Goal: Find specific page/section: Find specific page/section

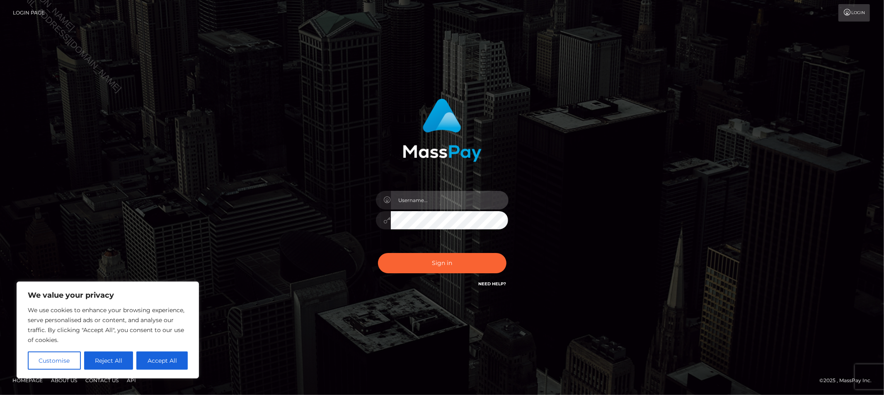
click at [445, 202] on input "text" at bounding box center [450, 200] width 118 height 19
type input "Allyssa"
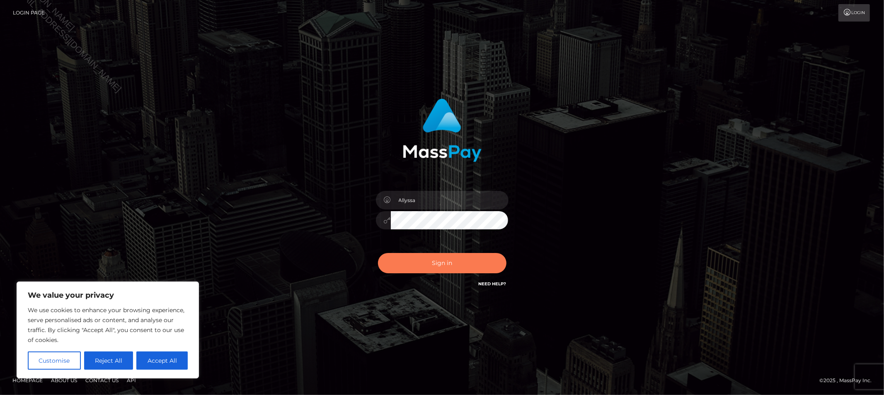
click at [452, 268] on button "Sign in" at bounding box center [442, 263] width 128 height 20
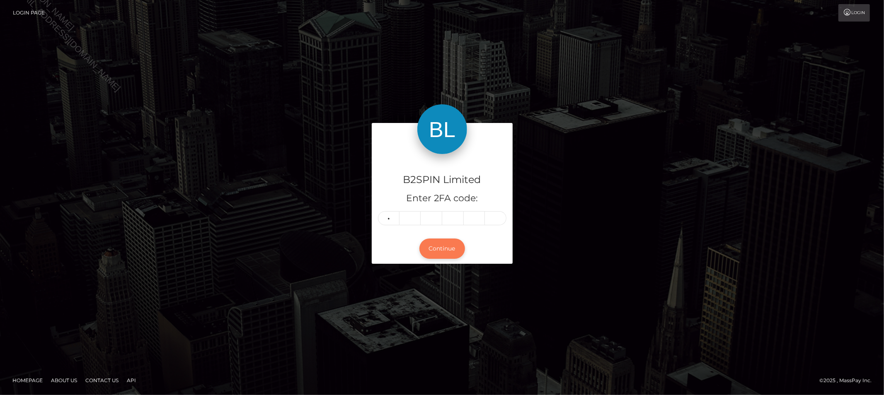
type input "1"
type input "3"
type input "5"
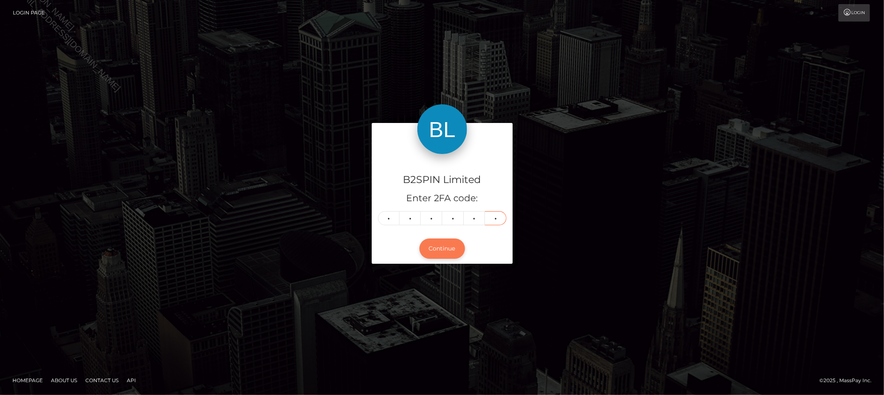
type input "5"
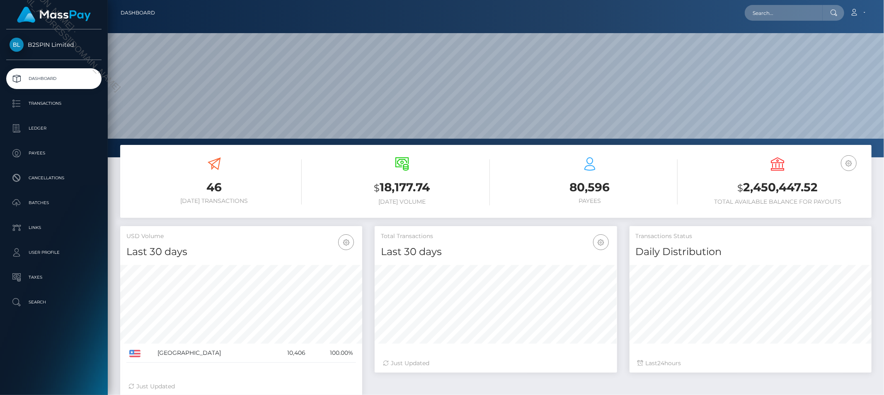
scroll to position [147, 242]
drag, startPoint x: 44, startPoint y: 106, endPoint x: 31, endPoint y: 116, distance: 15.9
click at [44, 106] on p "Transactions" at bounding box center [54, 103] width 89 height 12
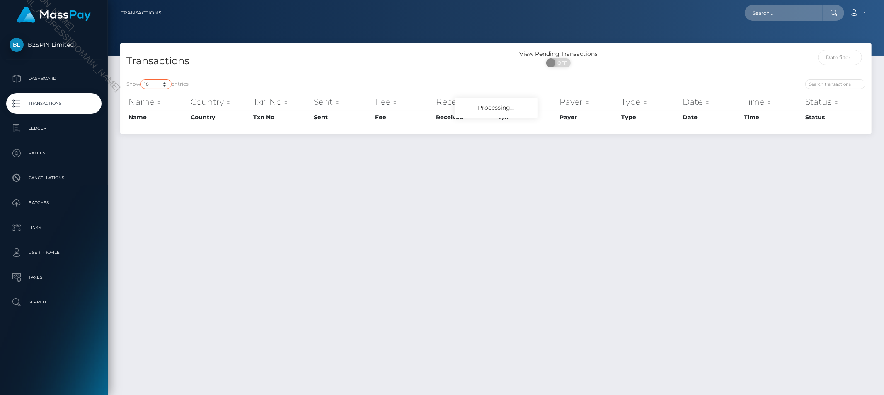
click at [151, 85] on select "10 25 50 100 250 500 1,000 3,500" at bounding box center [156, 85] width 31 height 10
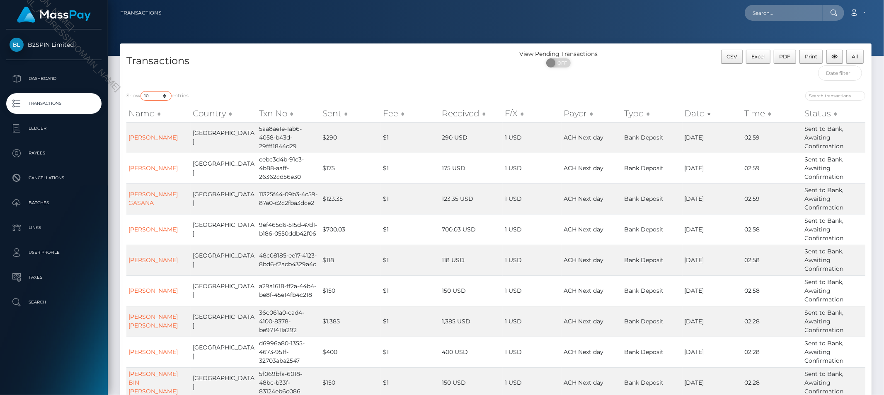
select select "3500"
click at [141, 91] on select "10 25 50 100 250 500 1,000 3,500" at bounding box center [156, 96] width 31 height 10
click at [554, 66] on span at bounding box center [551, 62] width 11 height 9
checkbox input "true"
click at [509, 68] on div "ON OFF" at bounding box center [558, 64] width 125 height 13
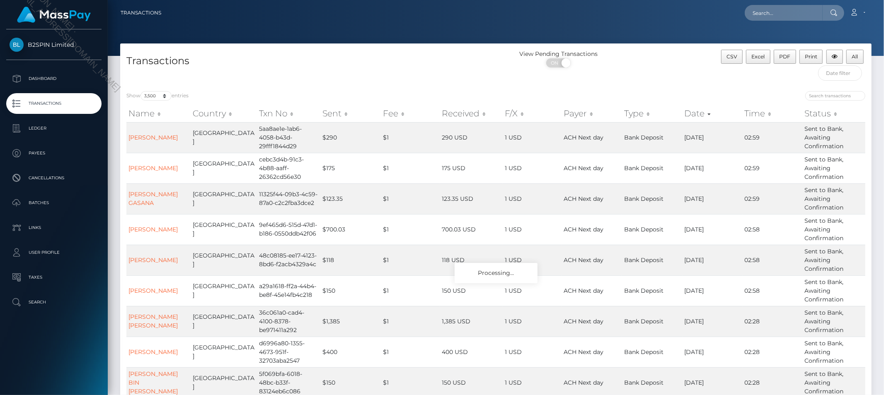
click at [659, 41] on div at bounding box center [496, 28] width 776 height 56
click at [751, 82] on div "CSV Excel PDF Print All" at bounding box center [778, 67] width 188 height 35
click at [453, 86] on div "Show 10 25 50 100 250 500 1,000 3,500 entries Name Country Txn No Sent Fee Rece…" at bounding box center [495, 274] width 751 height 378
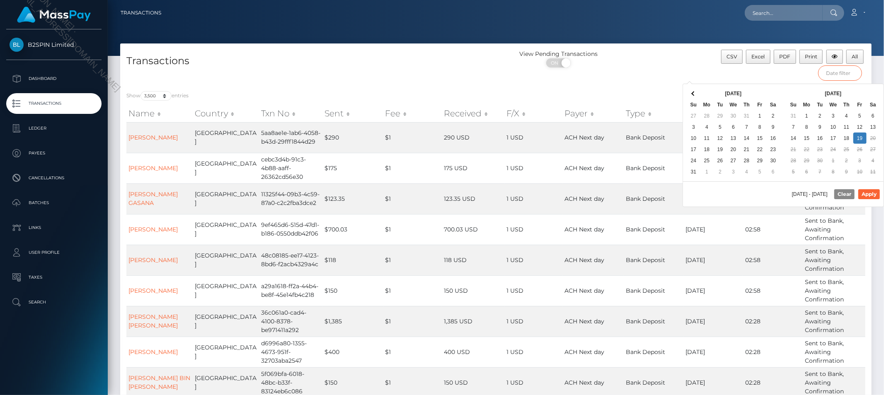
drag, startPoint x: 832, startPoint y: 74, endPoint x: 747, endPoint y: 197, distance: 149.6
click at [832, 74] on input "text" at bounding box center [840, 72] width 44 height 15
click at [746, 196] on div "09/19/2025 - 09/19/2025 Clear Apply" at bounding box center [783, 194] width 201 height 25
click at [868, 193] on button "Apply" at bounding box center [869, 194] width 22 height 10
type input "09/05/2025 - 09/19/2025"
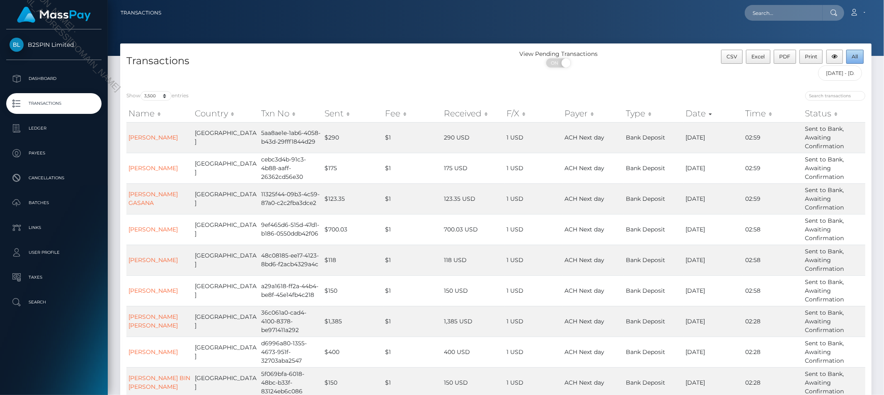
click at [857, 63] on button "All" at bounding box center [854, 57] width 17 height 14
click at [667, 70] on div "View Pending Transactions ON OFF" at bounding box center [590, 61] width 188 height 22
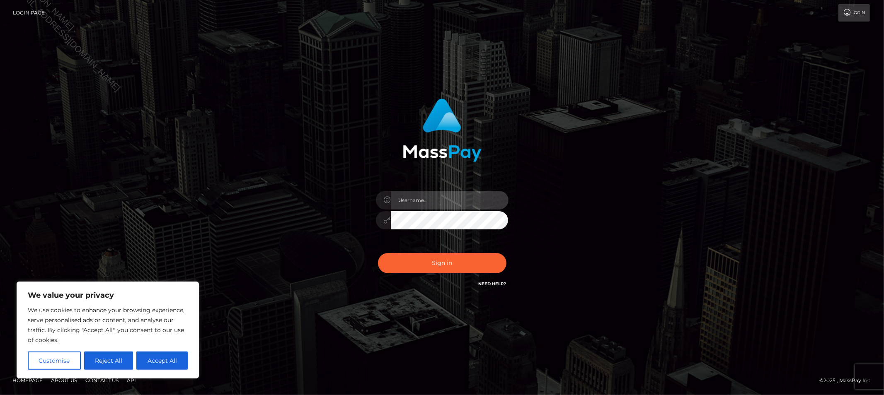
click at [454, 198] on input "text" at bounding box center [450, 200] width 118 height 19
type input "Allyssa"
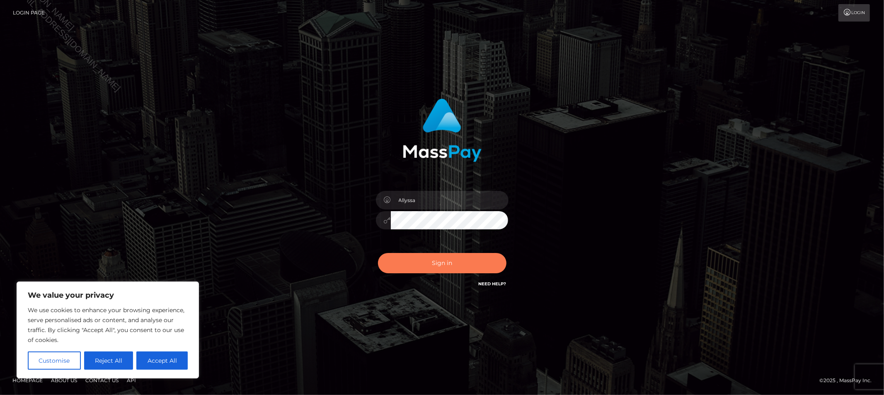
drag, startPoint x: 470, startPoint y: 209, endPoint x: 402, endPoint y: 257, distance: 82.9
click at [402, 257] on button "Sign in" at bounding box center [442, 263] width 128 height 20
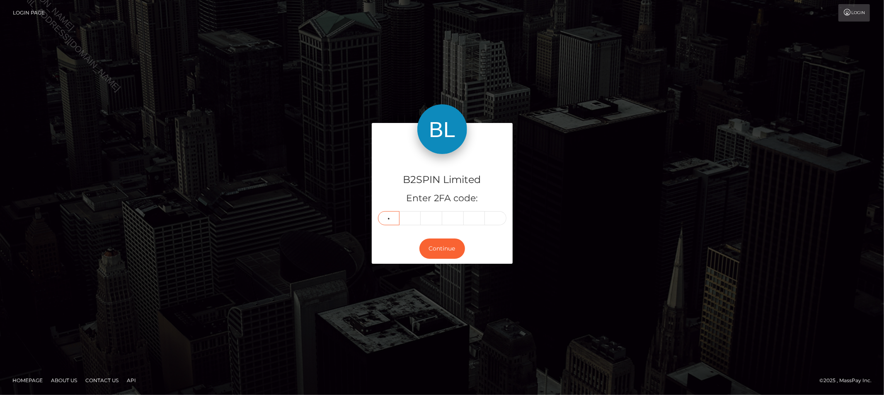
type input "1"
type input "3"
type input "8"
type input "9"
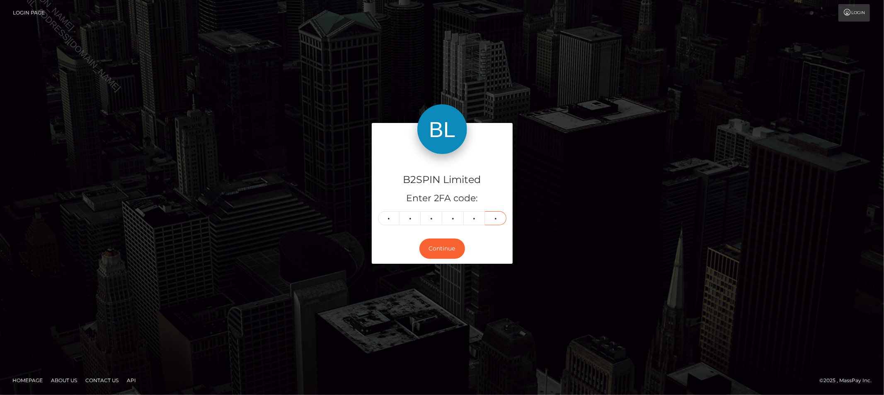
type input "0"
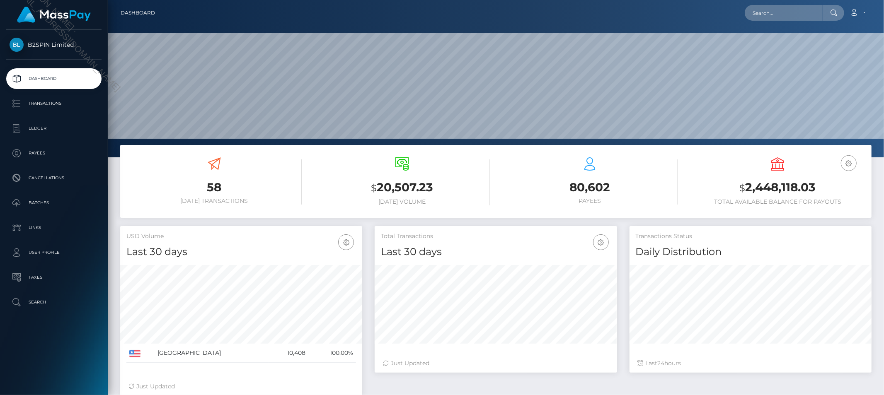
scroll to position [147, 242]
click at [764, 11] on input "text" at bounding box center [784, 13] width 78 height 16
paste input "3511929"
click at [777, 16] on input "3511929" at bounding box center [784, 13] width 78 height 16
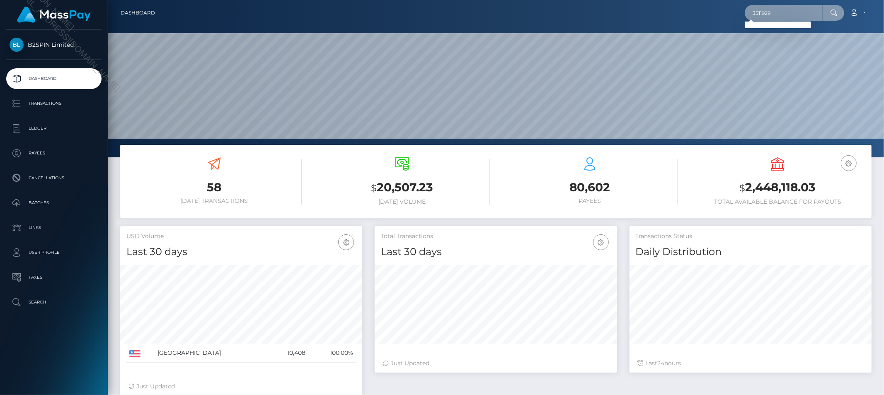
click at [784, 15] on input "3511929" at bounding box center [784, 13] width 78 height 16
paste input "1299573828"
click at [781, 18] on input "1299573828" at bounding box center [784, 13] width 78 height 16
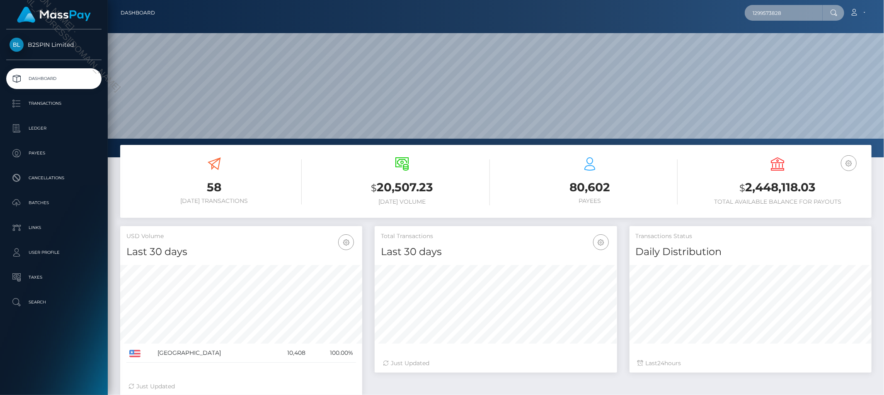
paste input "d3af211b-7b21-4b27-8b2e-c75ebd675d4f"
type input "d3af211b-7b21-4b27-8b2e-c75ebd675d4f"
click at [777, 18] on input "d3af211b-7b21-4b27-8b2e-c75ebd675d4f" at bounding box center [784, 13] width 78 height 16
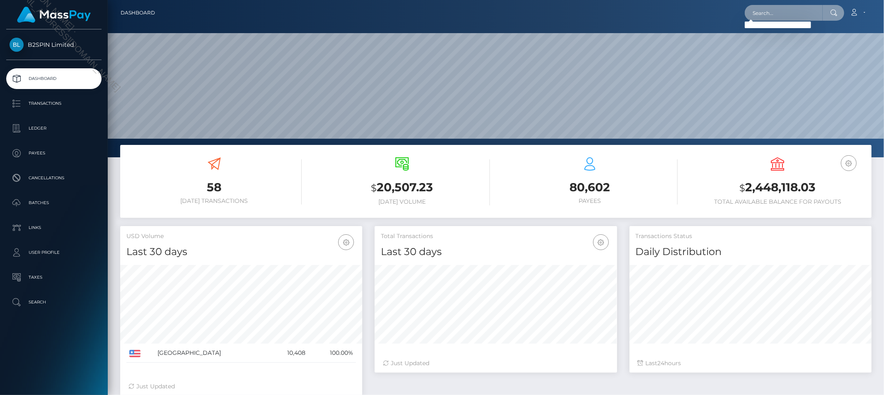
paste input "boston2955@gmail.com"
type input "boston2955@gmail.com"
click at [797, 16] on input "boston2955@gmail.com" at bounding box center [784, 13] width 78 height 16
paste input "daniel jason pinney"
type input "daniel jason pinney"
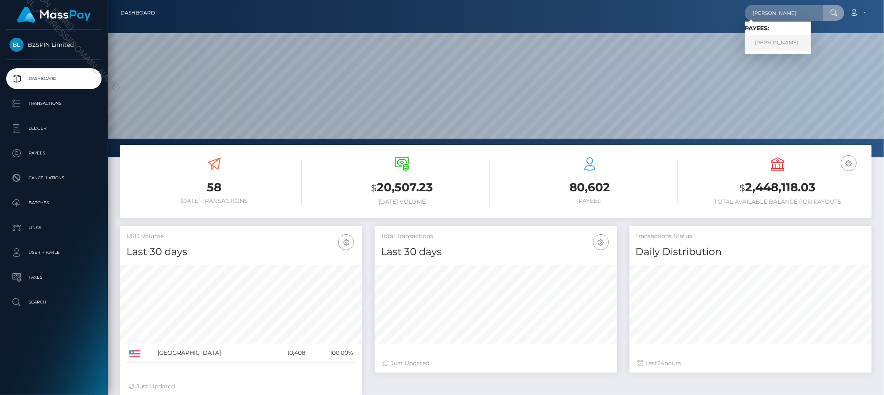
click at [787, 43] on link "DANIEL JASON PINNEY" at bounding box center [778, 42] width 66 height 15
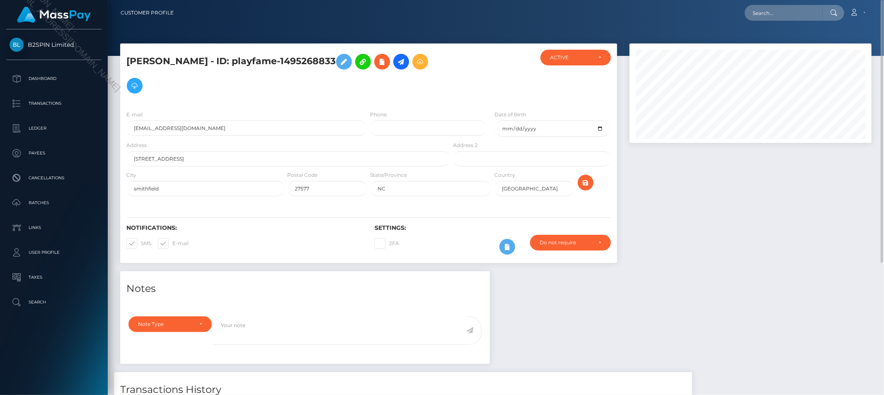
click at [803, 0] on nav "Customer Profile Loading... Loading... Account" at bounding box center [496, 13] width 776 height 26
click at [802, 10] on input "text" at bounding box center [784, 13] width 78 height 16
paste input "[PERSON_NAME]"
type input "[PERSON_NAME]"
click at [799, 39] on link "[PERSON_NAME]" at bounding box center [778, 42] width 66 height 15
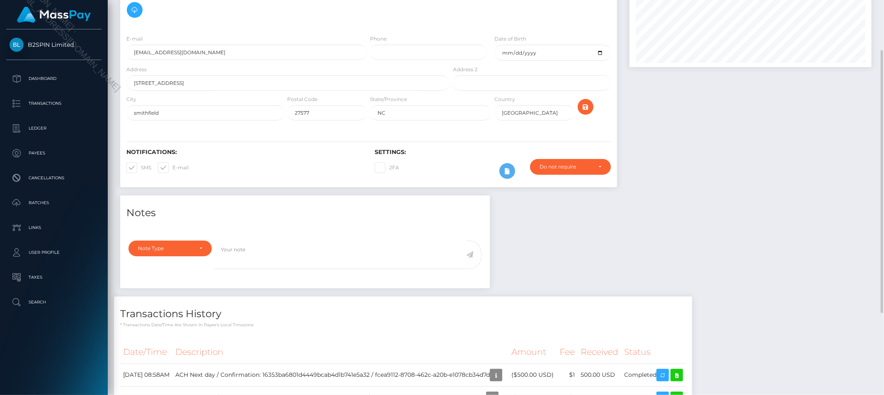
scroll to position [61, 0]
